Goal: Task Accomplishment & Management: Manage account settings

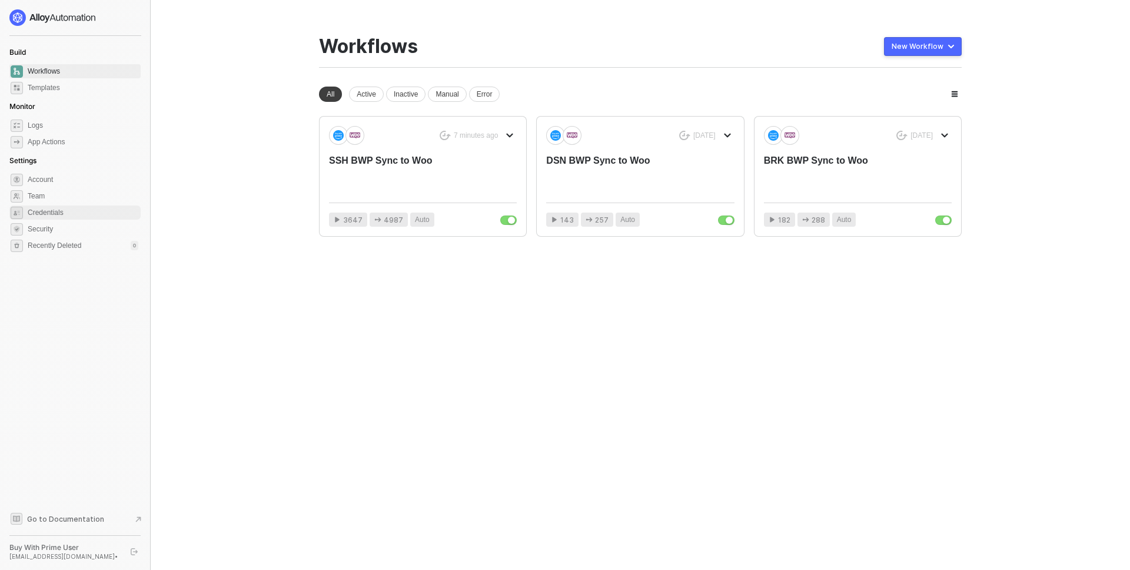
click at [74, 209] on span "Credentials" at bounding box center [83, 212] width 111 height 14
click at [61, 127] on span "Logs" at bounding box center [83, 125] width 111 height 14
